Goal: Task Accomplishment & Management: Manage account settings

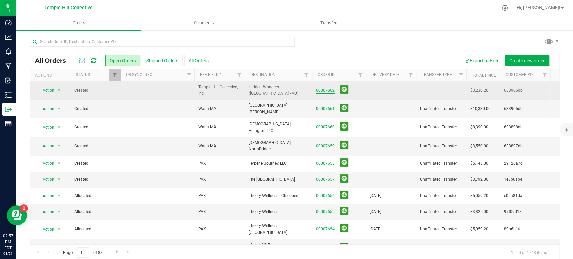
click at [324, 89] on link "00007662" at bounding box center [325, 90] width 19 height 6
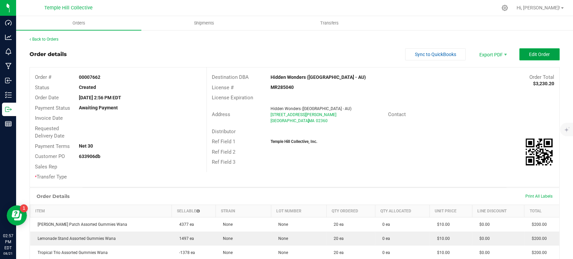
click at [529, 55] on span "Edit Order" at bounding box center [539, 54] width 21 height 5
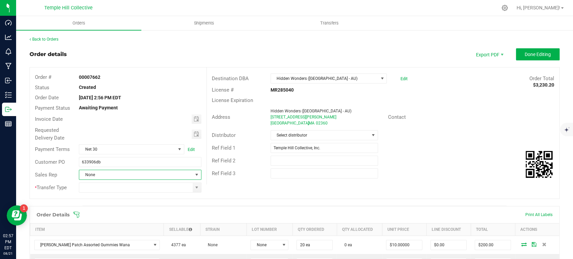
click at [113, 178] on span "None" at bounding box center [135, 174] width 113 height 9
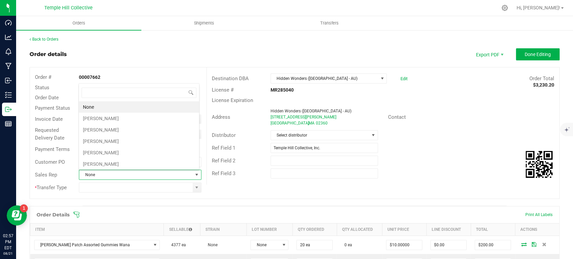
scroll to position [10, 119]
type input "sea"
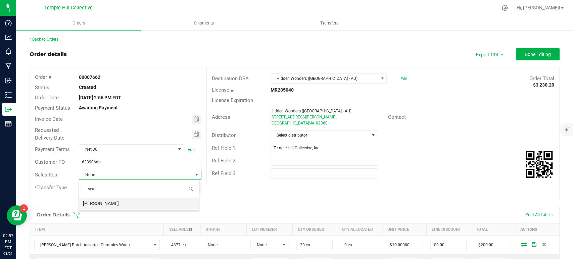
click at [115, 205] on li "[PERSON_NAME]" at bounding box center [139, 203] width 120 height 11
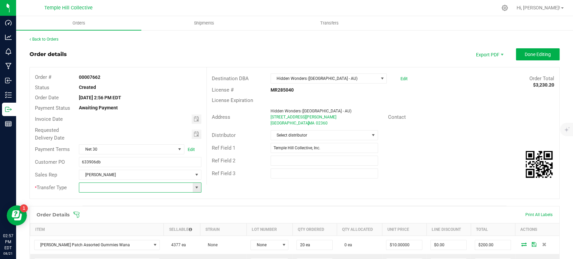
click at [107, 188] on input at bounding box center [135, 187] width 113 height 9
click at [197, 188] on span at bounding box center [197, 187] width 8 height 9
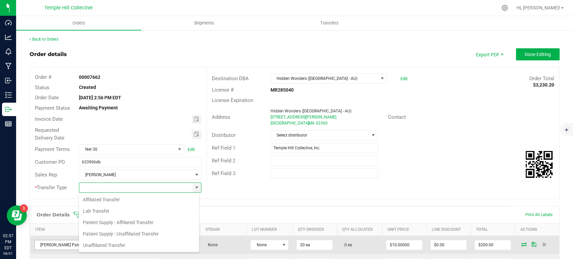
click at [118, 243] on li "Unaffiliated Transfer" at bounding box center [139, 245] width 120 height 11
type input "Unaffiliated Transfer"
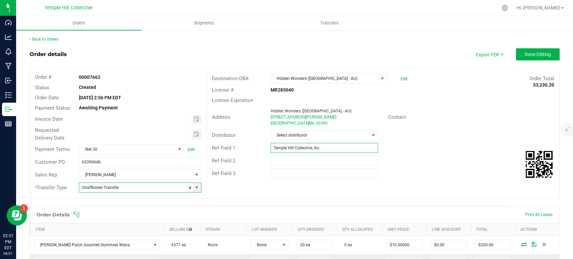
click at [314, 151] on input "Temple Hill Collective, Inc." at bounding box center [324, 148] width 107 height 10
type input "Wana MA"
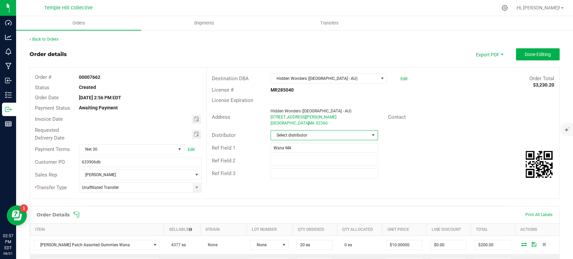
click at [302, 136] on span "Select distributor" at bounding box center [320, 135] width 98 height 9
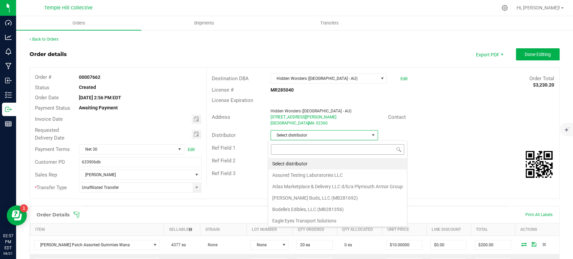
scroll to position [10, 106]
type input "mmm"
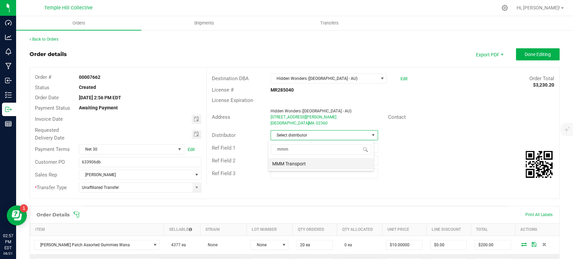
click at [309, 164] on li "MMM Transport" at bounding box center [320, 163] width 105 height 11
click at [525, 56] on span "Done Editing" at bounding box center [538, 54] width 26 height 5
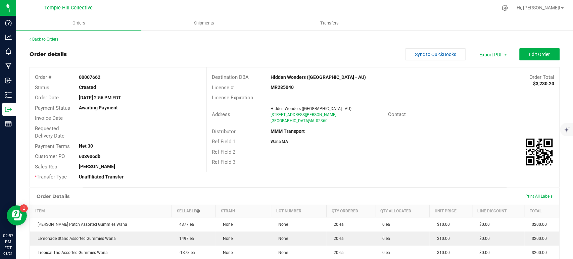
drag, startPoint x: 101, startPoint y: 76, endPoint x: 90, endPoint y: 77, distance: 11.1
click at [90, 77] on div "00007662" at bounding box center [140, 77] width 132 height 7
copy strong "7662"
click at [38, 37] on div "Back to Orders" at bounding box center [295, 39] width 530 height 6
click at [40, 39] on link "Back to Orders" at bounding box center [44, 39] width 29 height 5
